Goal: Information Seeking & Learning: Learn about a topic

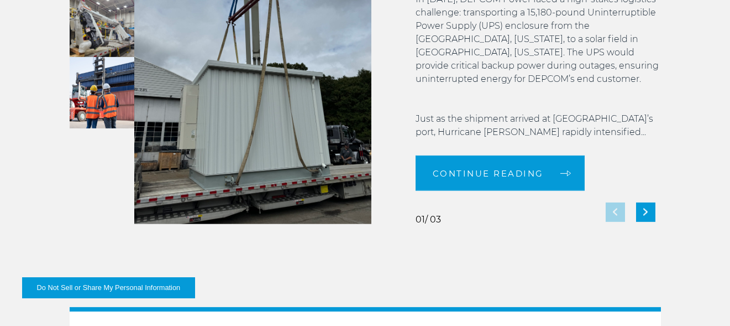
scroll to position [2101, 0]
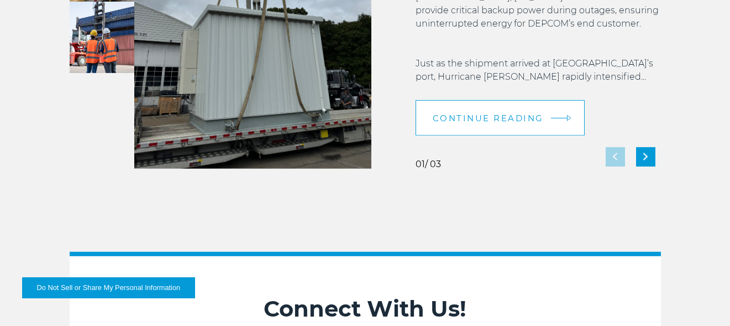
click at [561, 118] on em at bounding box center [559, 118] width 17 height 1
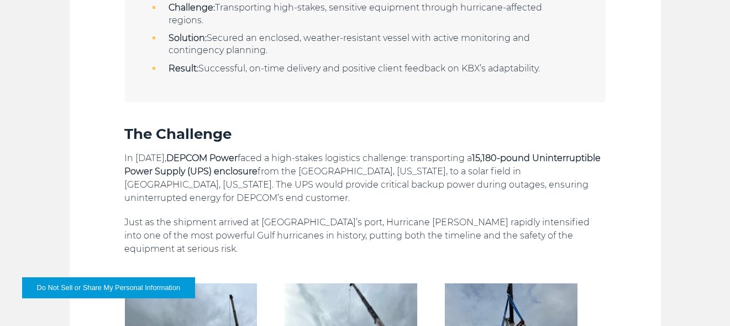
scroll to position [553, 0]
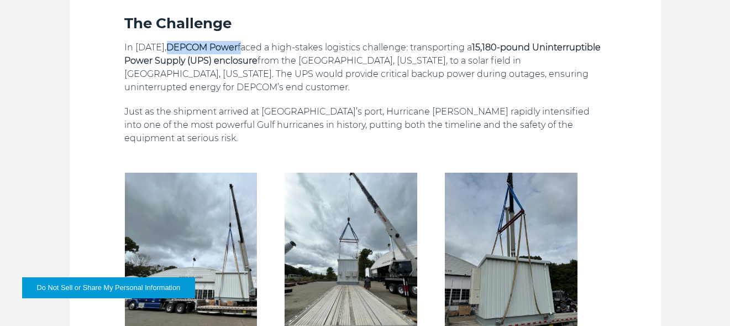
drag, startPoint x: 202, startPoint y: 46, endPoint x: 273, endPoint y: 45, distance: 70.8
click at [273, 45] on p "In October 2024, DEPCOM Power faced a high-stakes logistics challenge: transpor…" at bounding box center [365, 67] width 481 height 53
copy p "DEPCOM Power"
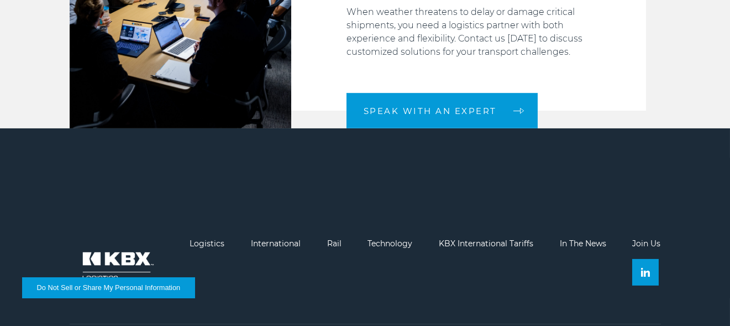
scroll to position [1111, 0]
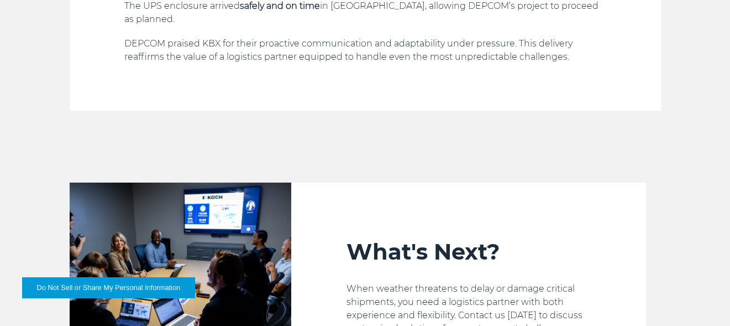
click at [104, 281] on button "Do Not Sell or Share My Personal Information" at bounding box center [108, 287] width 173 height 21
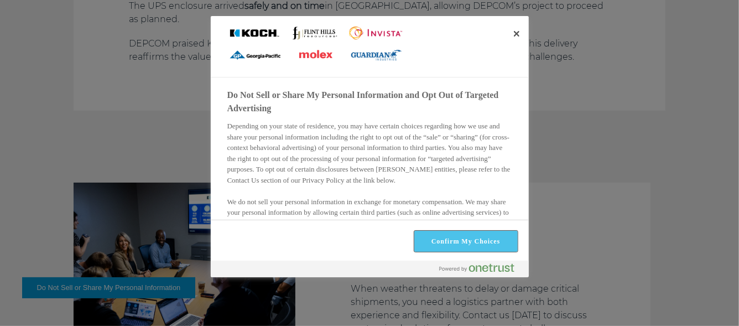
click at [467, 234] on button "Confirm My Choices" at bounding box center [465, 241] width 103 height 21
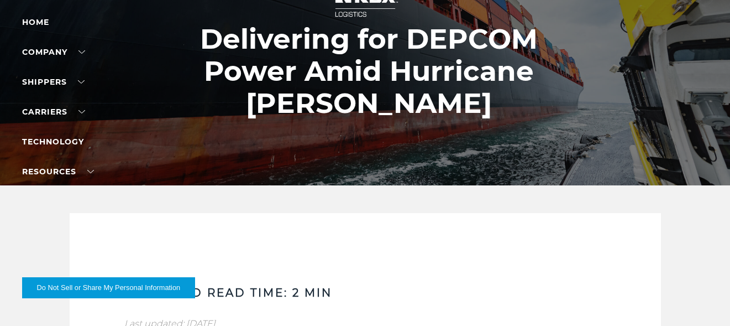
scroll to position [0, 0]
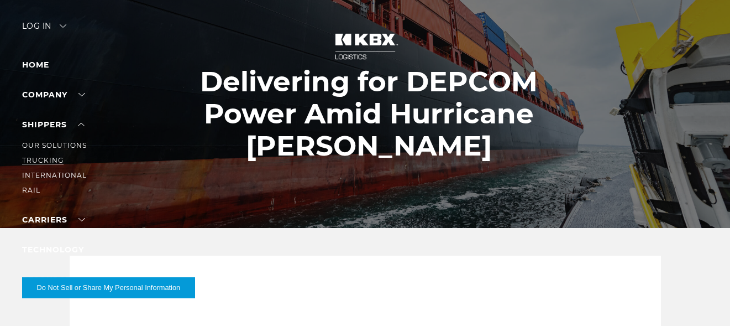
click at [49, 160] on link "Trucking" at bounding box center [42, 160] width 41 height 8
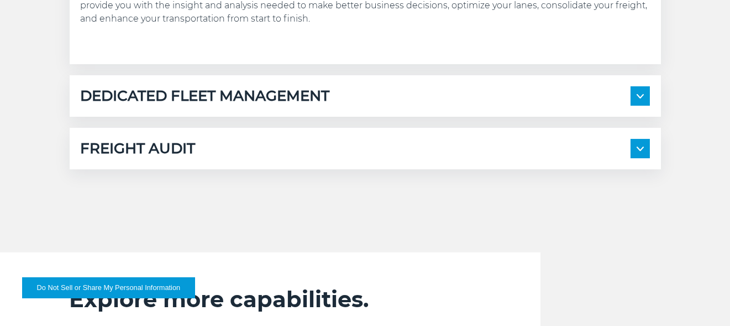
scroll to position [719, 0]
click at [645, 150] on span at bounding box center [640, 147] width 19 height 19
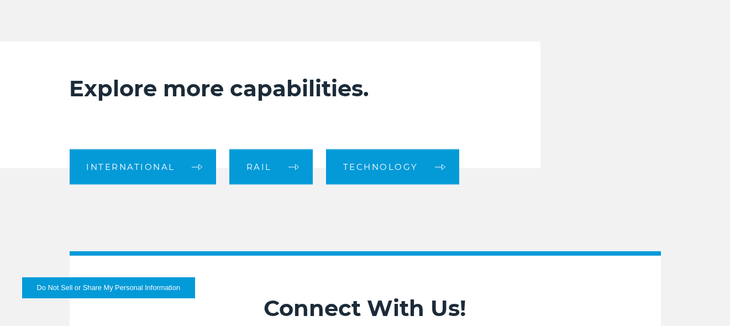
scroll to position [1161, 0]
